Goal: Information Seeking & Learning: Find specific fact

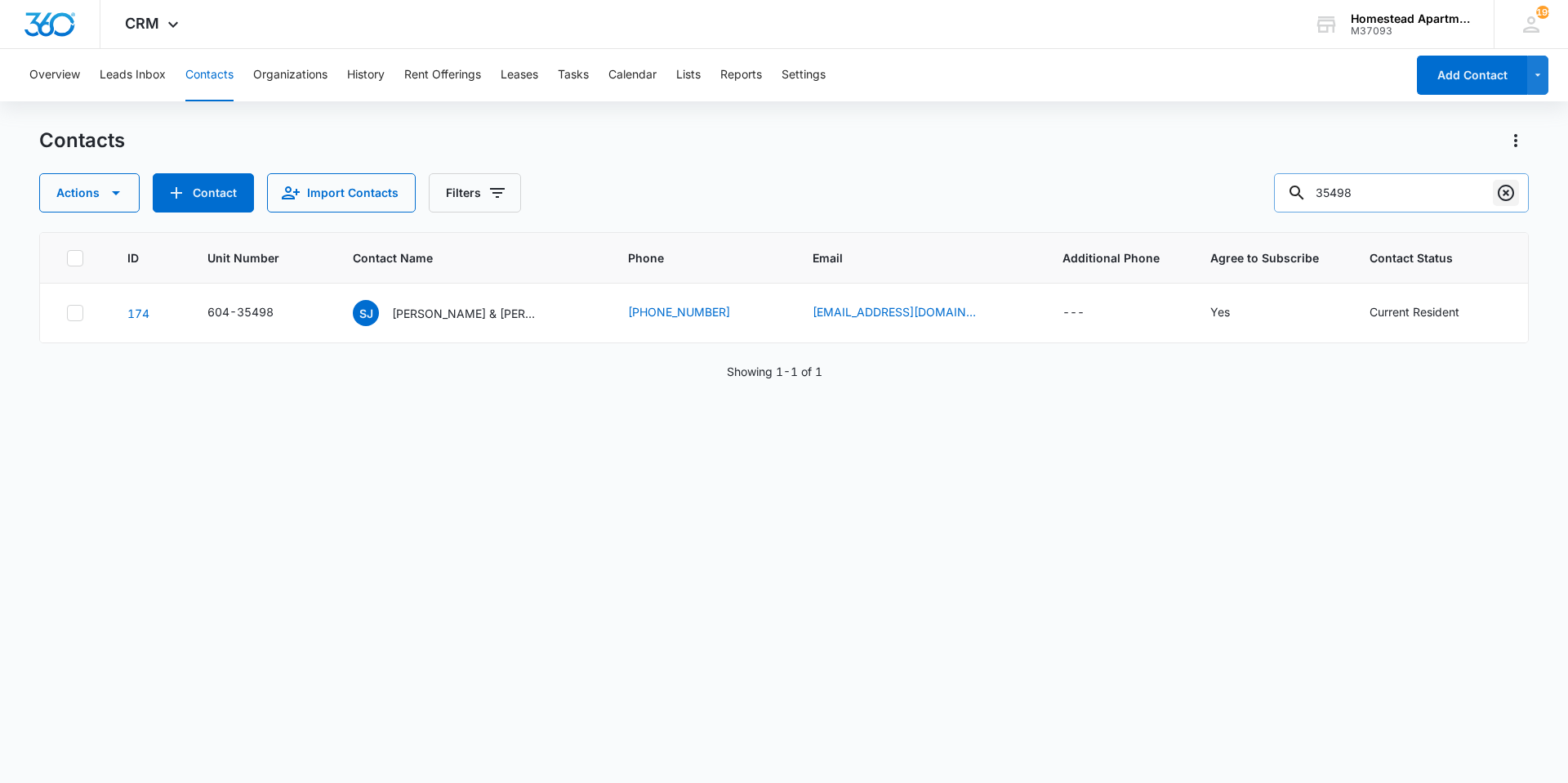
click at [1512, 200] on icon "Clear" at bounding box center [1506, 193] width 20 height 20
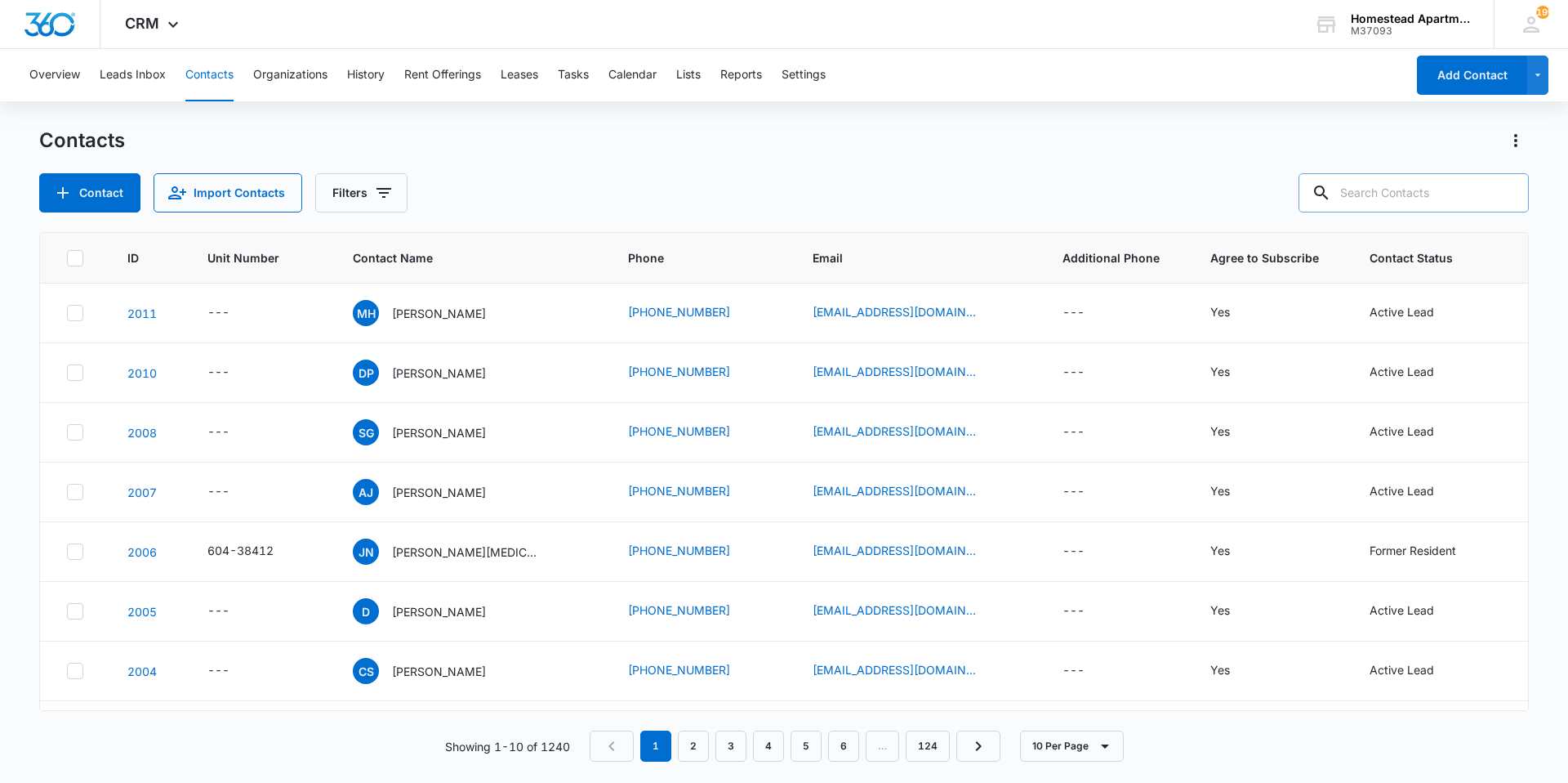
click at [1417, 190] on input "text" at bounding box center [1413, 193] width 230 height 39
type input "35514"
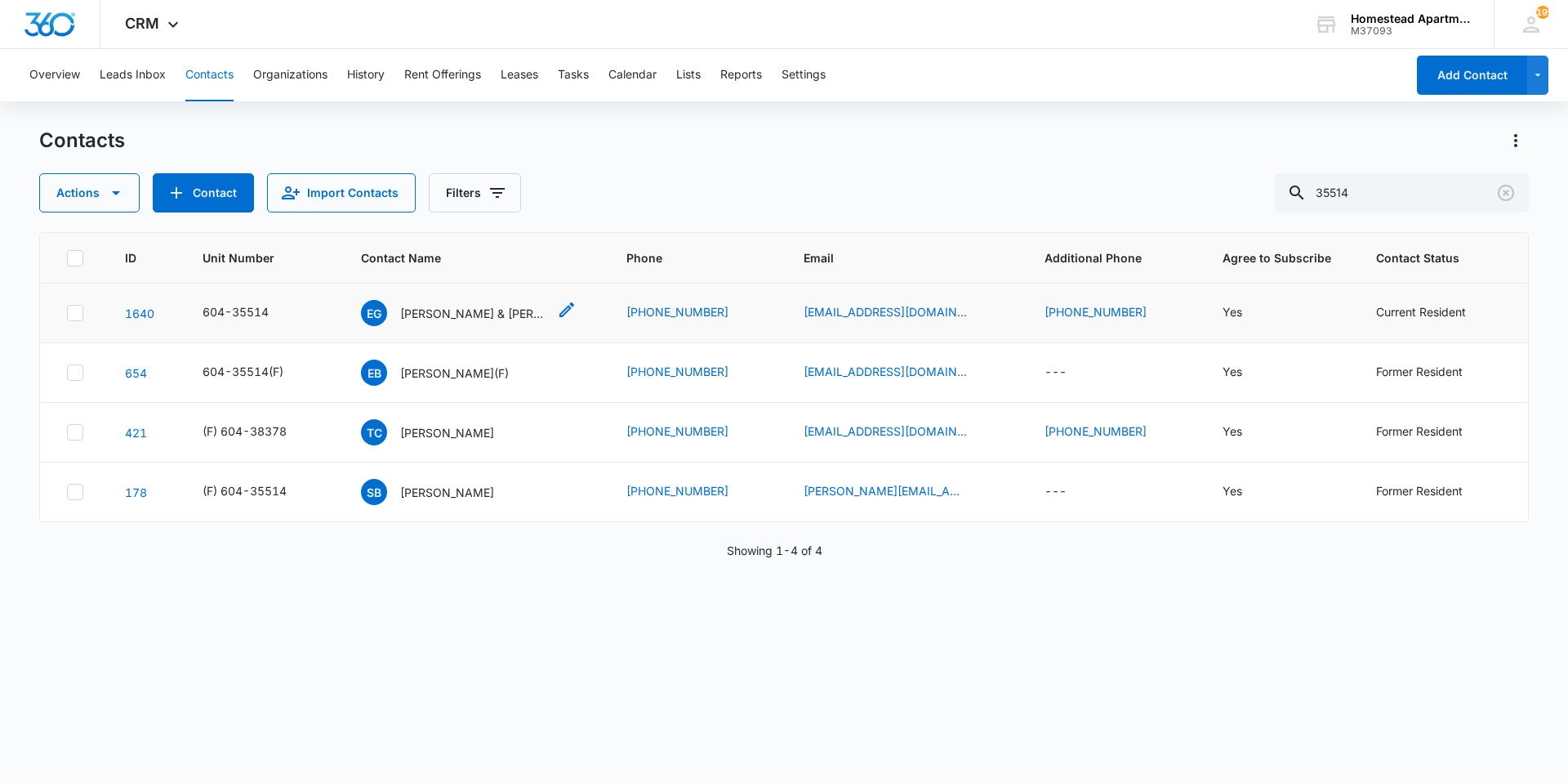
click at [425, 315] on p "[PERSON_NAME] & [PERSON_NAME] & [PERSON_NAME]" at bounding box center [473, 313] width 147 height 17
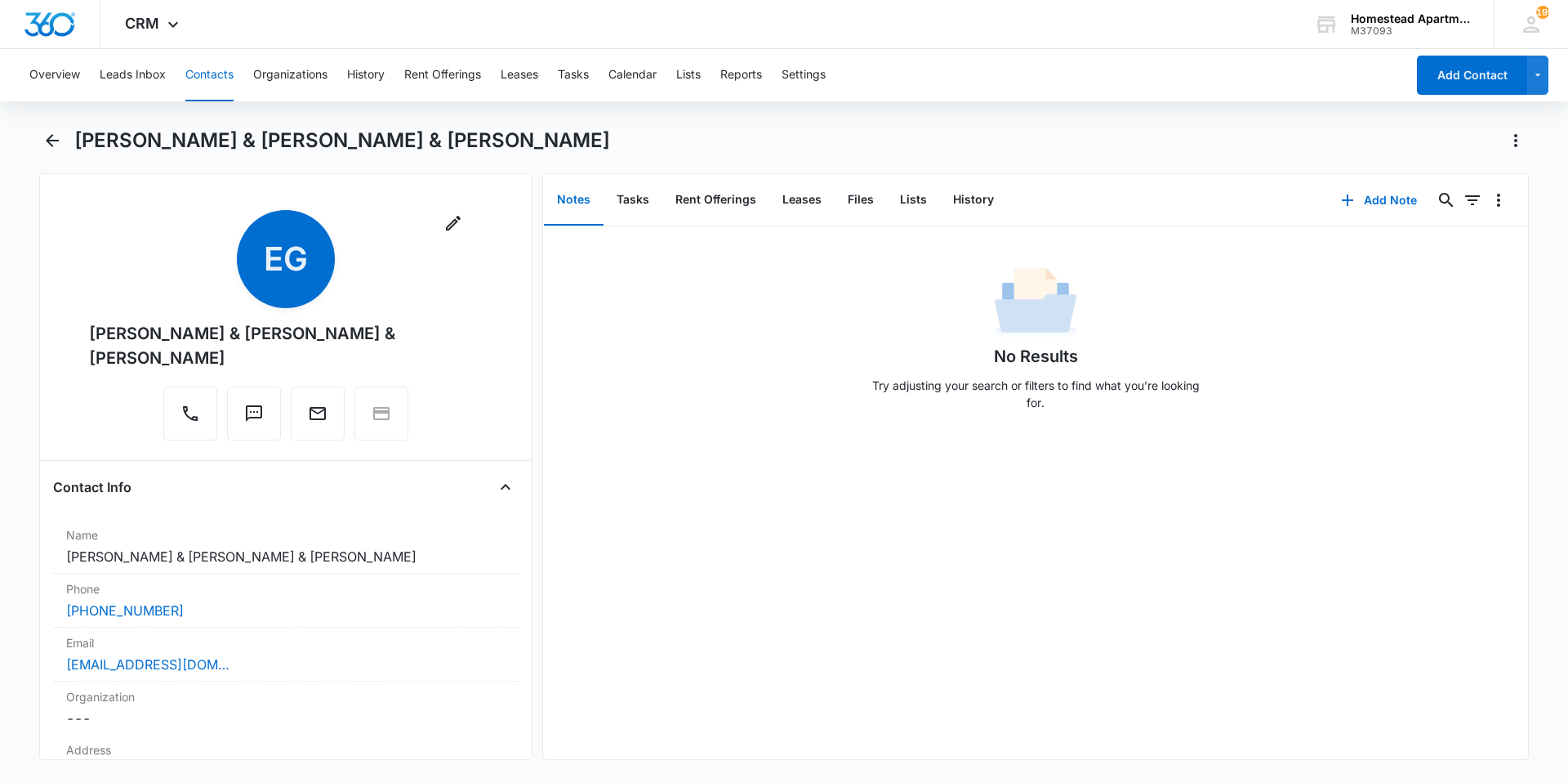
drag, startPoint x: 90, startPoint y: 326, endPoint x: 284, endPoint y: 362, distance: 197.3
click at [284, 362] on div "[PERSON_NAME] & [PERSON_NAME] & [PERSON_NAME]" at bounding box center [285, 345] width 394 height 49
drag, startPoint x: 284, startPoint y: 362, endPoint x: 194, endPoint y: 335, distance: 94.0
copy div "[PERSON_NAME] & [PERSON_NAME] & [PERSON_NAME]"
click at [205, 74] on button "Contacts" at bounding box center [210, 75] width 48 height 52
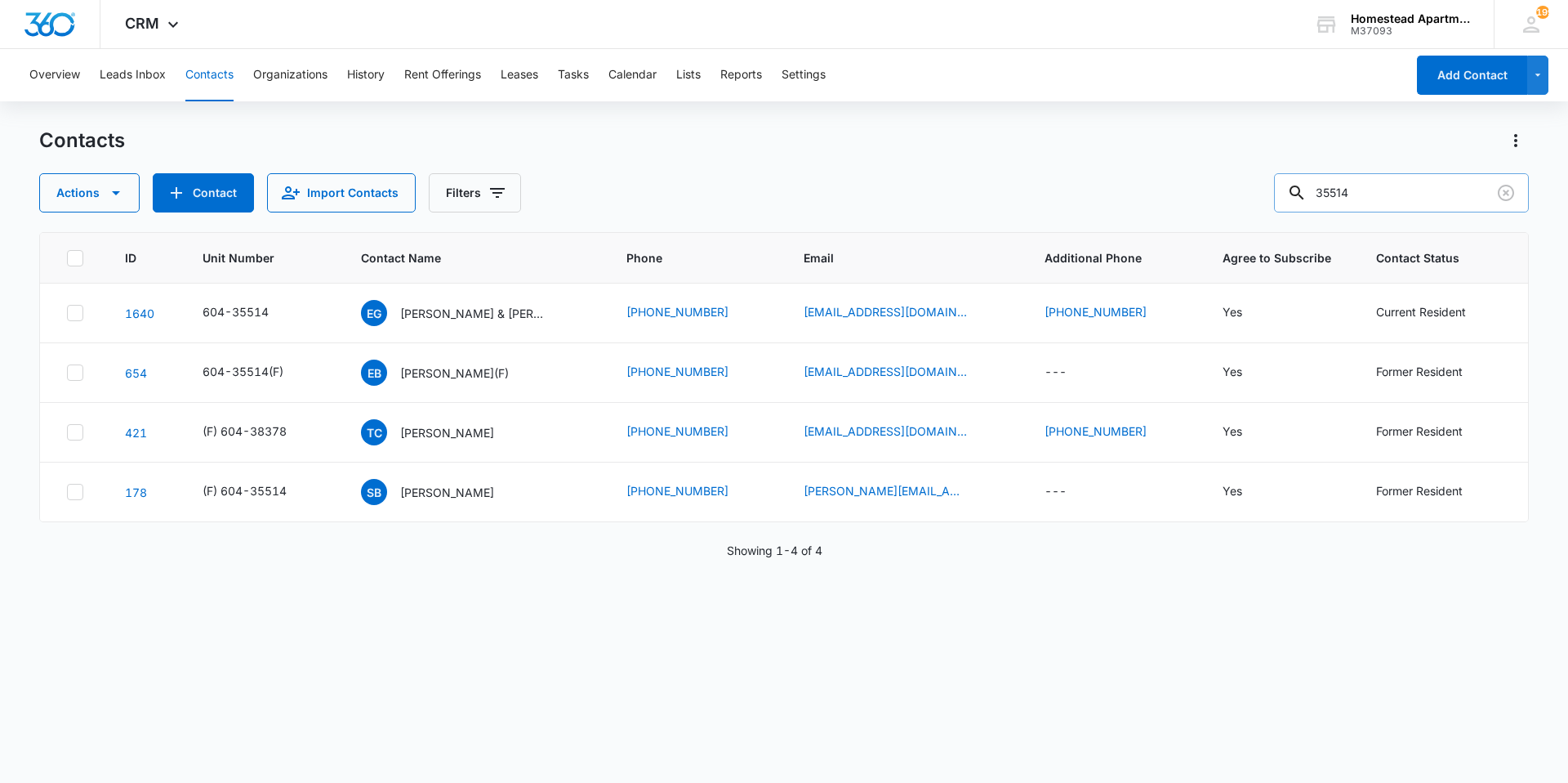
click at [1456, 200] on input "35514" at bounding box center [1401, 193] width 255 height 39
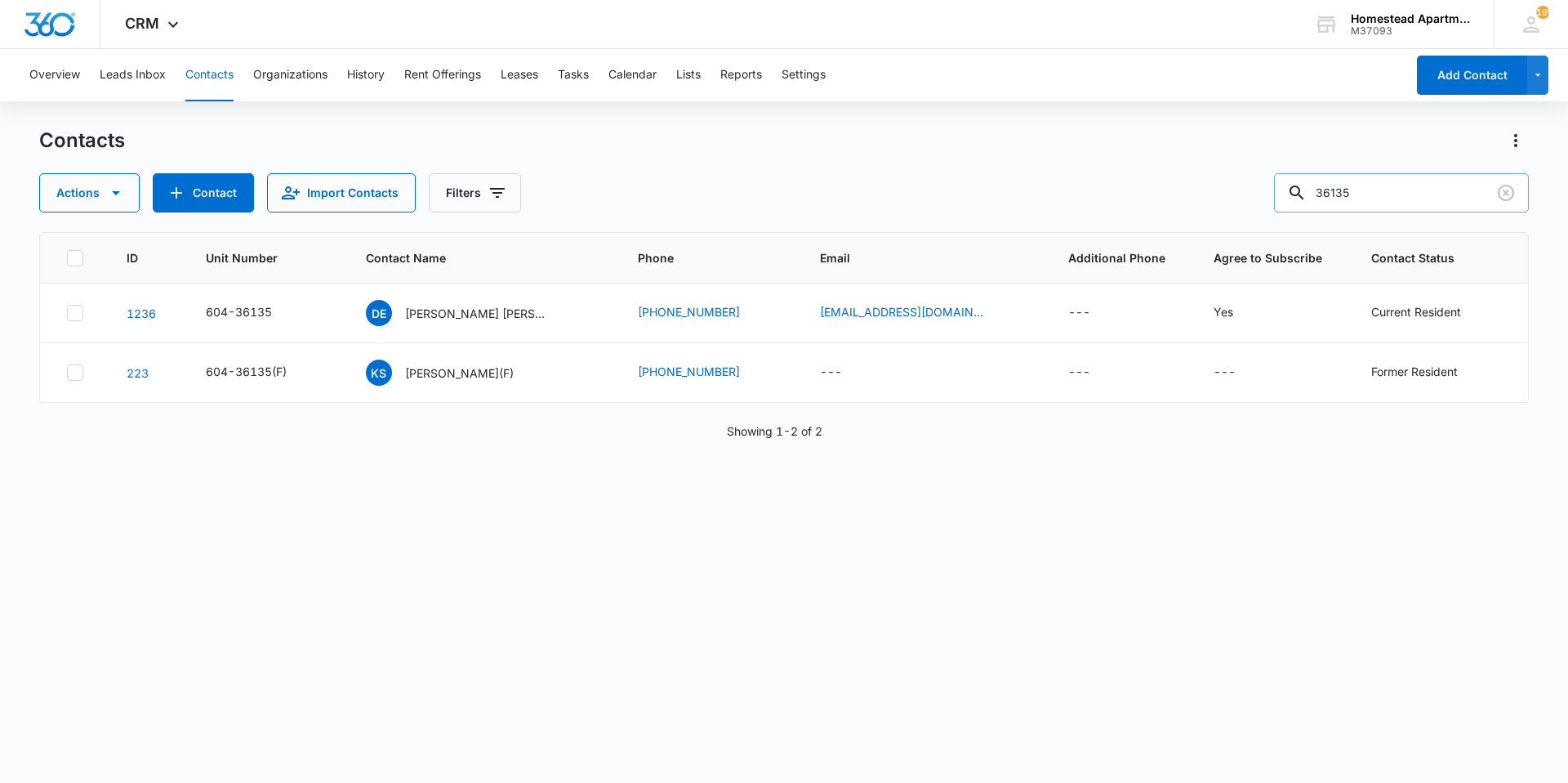
click at [1450, 197] on input "36135" at bounding box center [1401, 193] width 255 height 39
type input "3"
type input "35533"
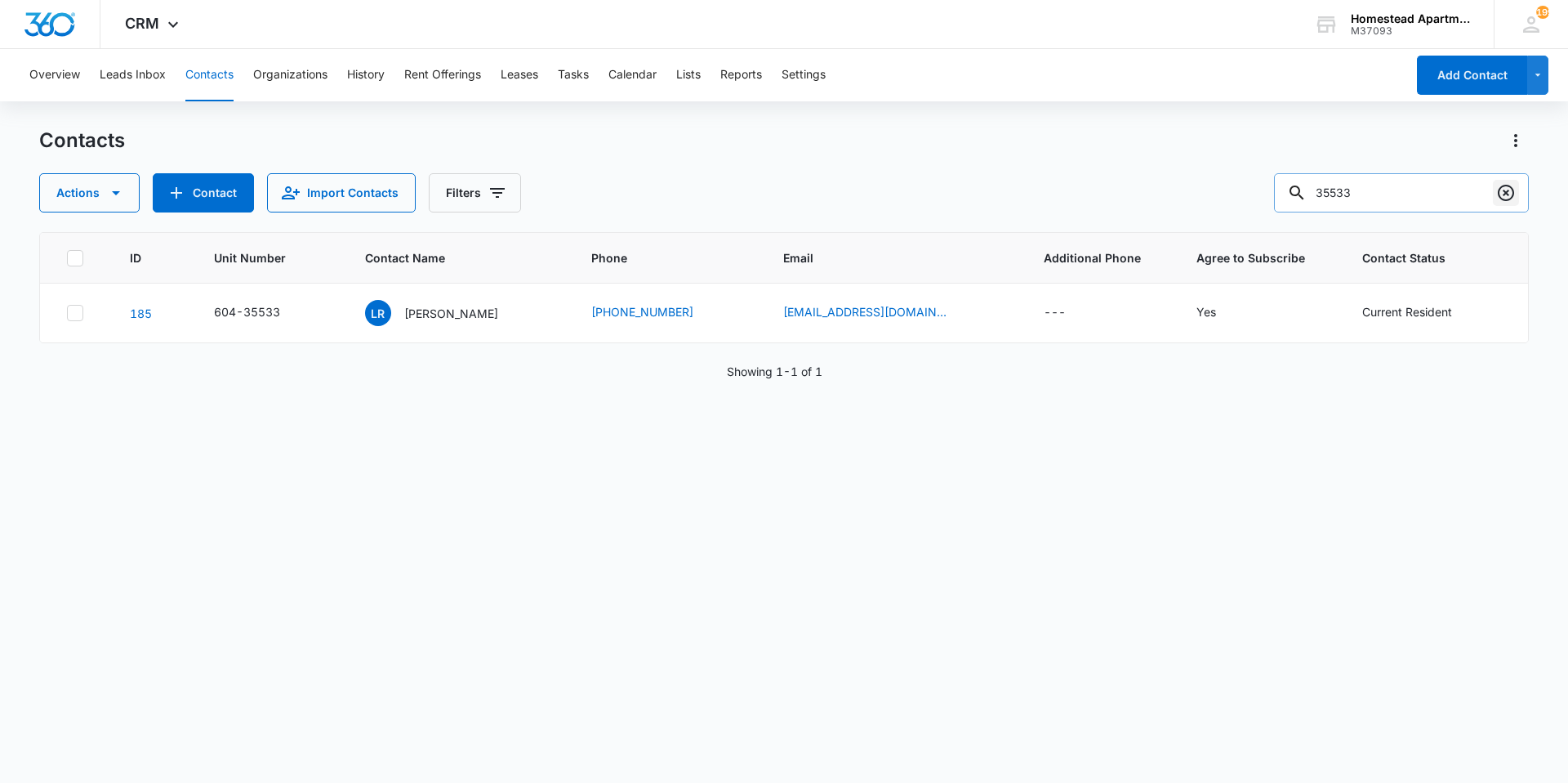
click at [1506, 195] on icon "Clear" at bounding box center [1506, 193] width 20 height 20
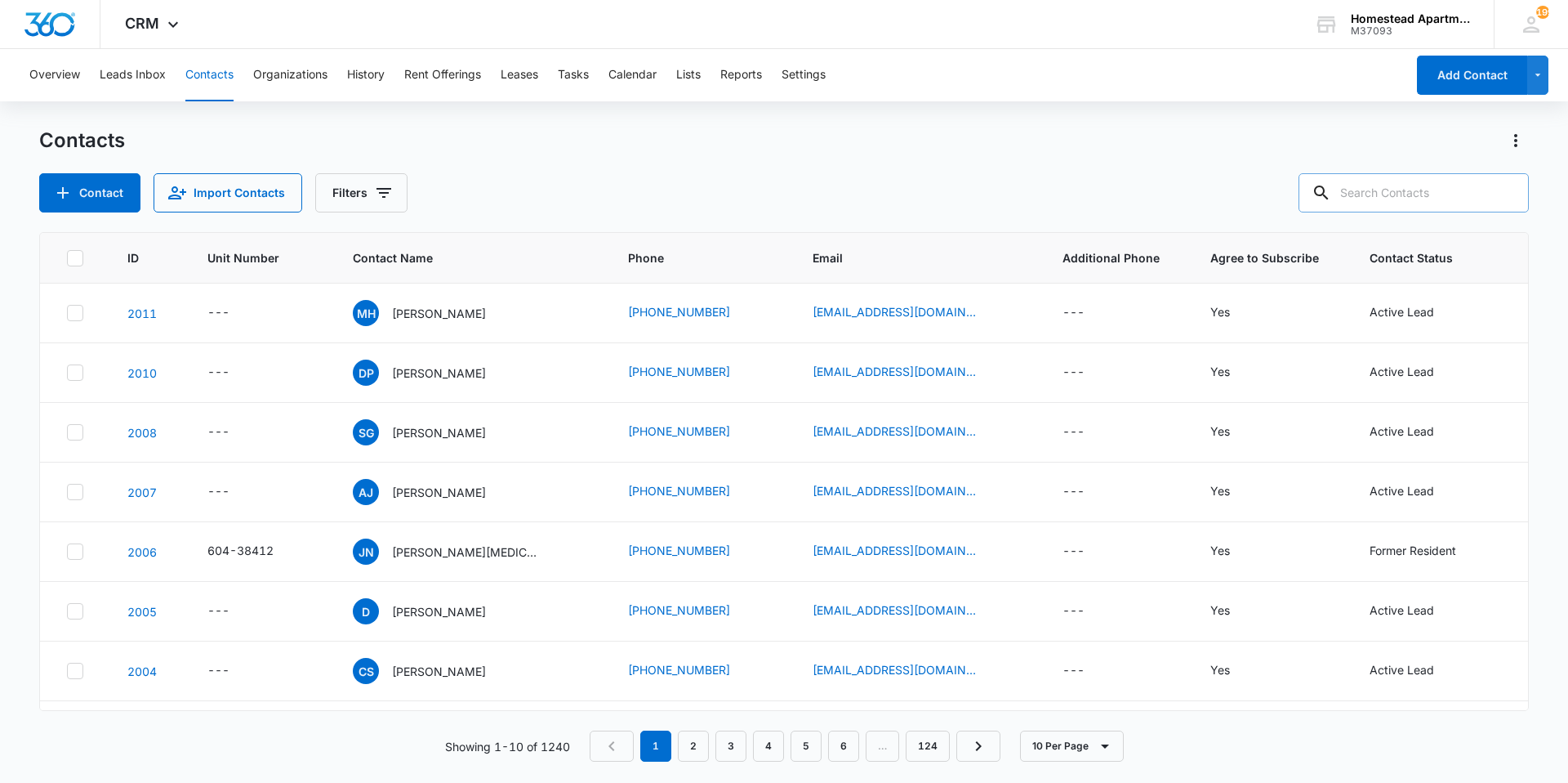
click at [1081, 161] on div "Contacts Contact Import Contacts Filters" at bounding box center [784, 170] width 1490 height 85
click at [631, 156] on div "Contacts Contact Import Contacts Filters" at bounding box center [784, 170] width 1490 height 85
